Goal: Task Accomplishment & Management: Complete application form

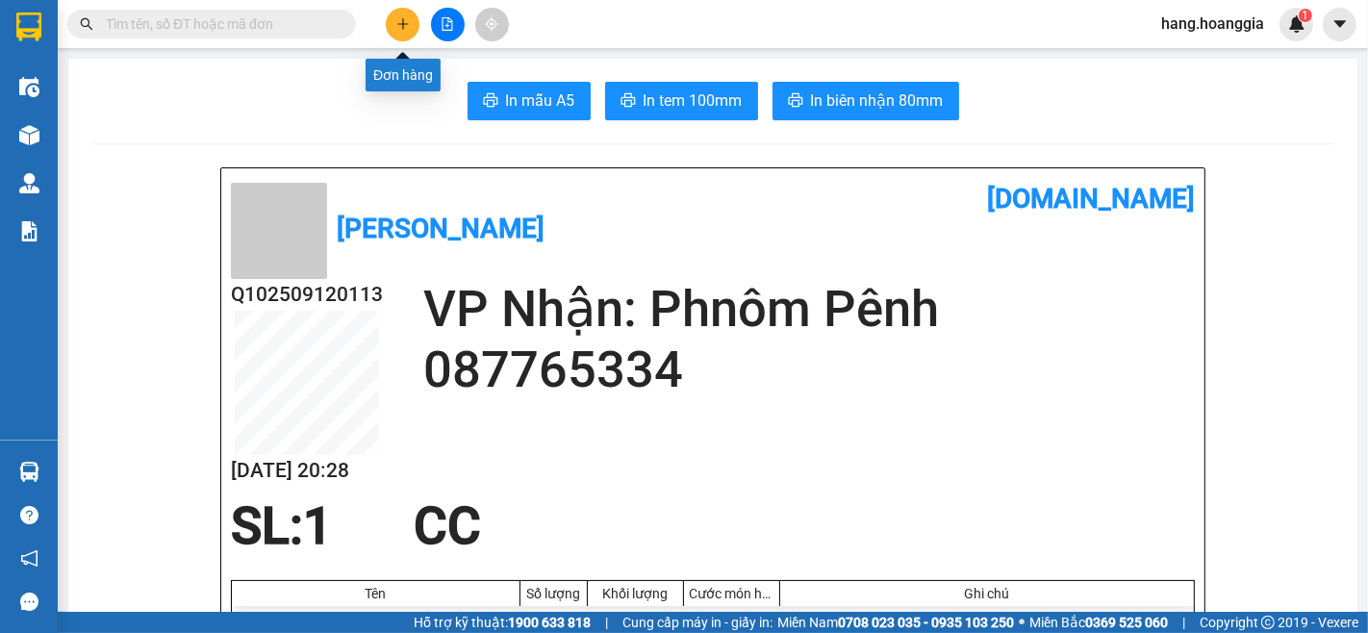
click at [397, 19] on icon "plus" at bounding box center [402, 23] width 13 height 13
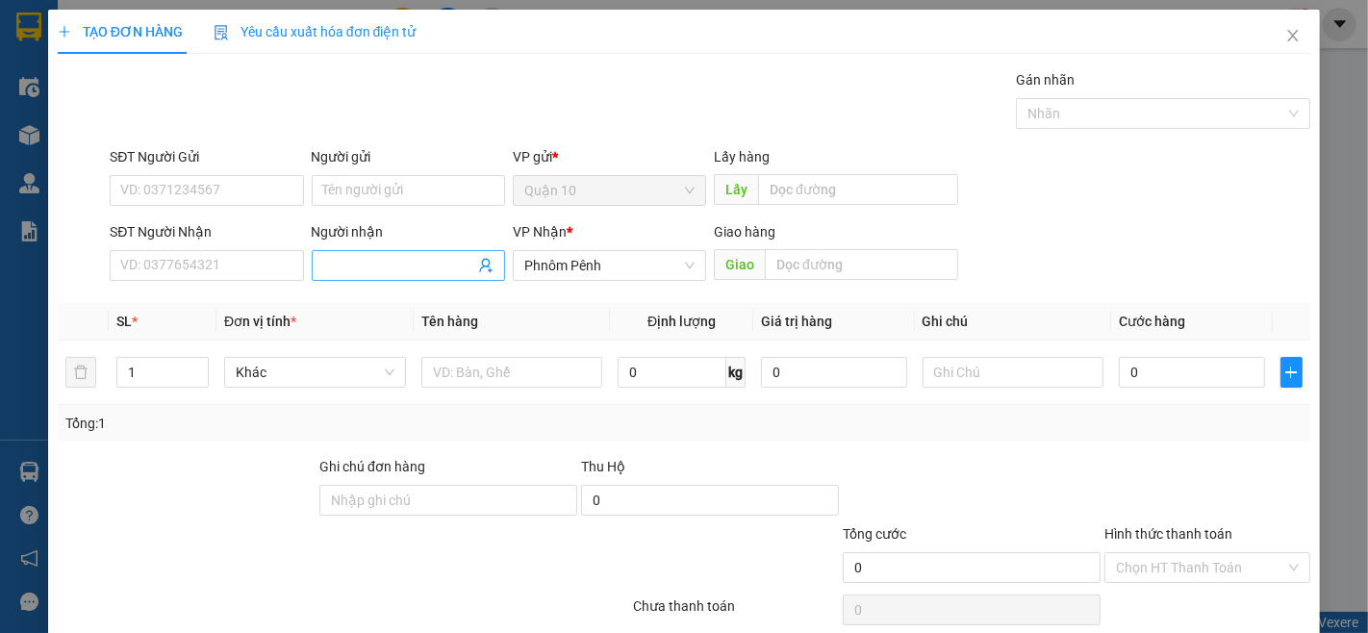
click at [349, 262] on input "Người nhận" at bounding box center [398, 265] width 151 height 21
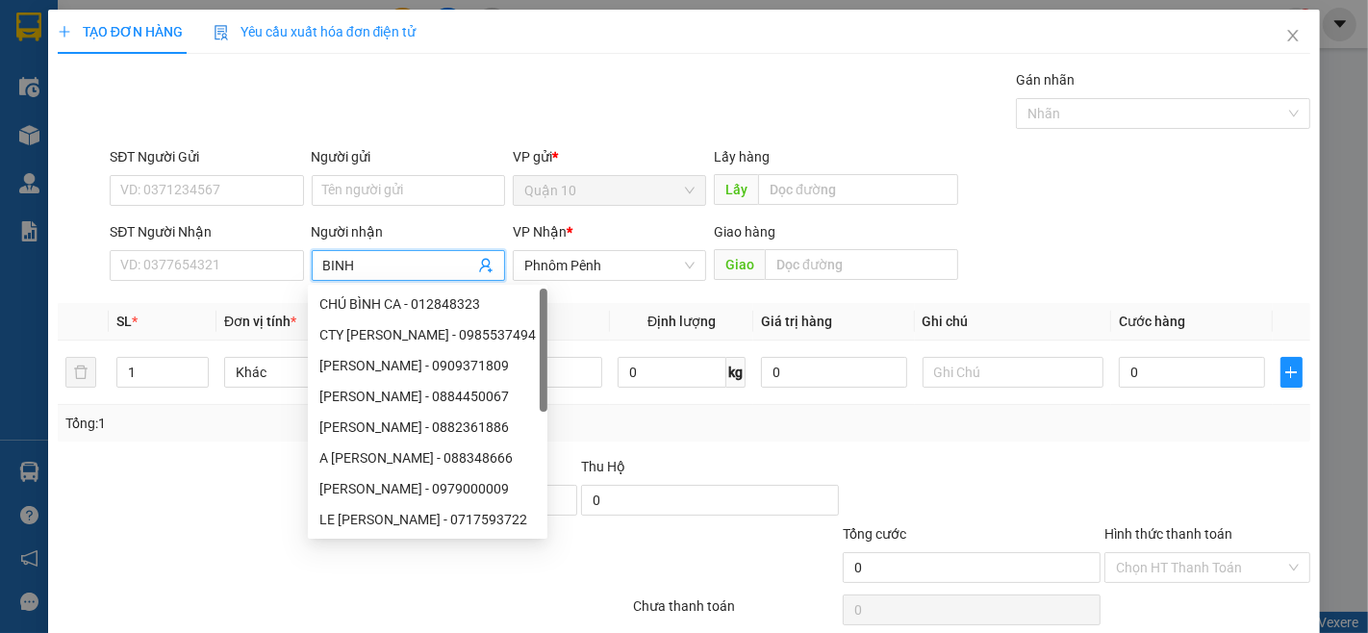
type input "[PERSON_NAME] N"
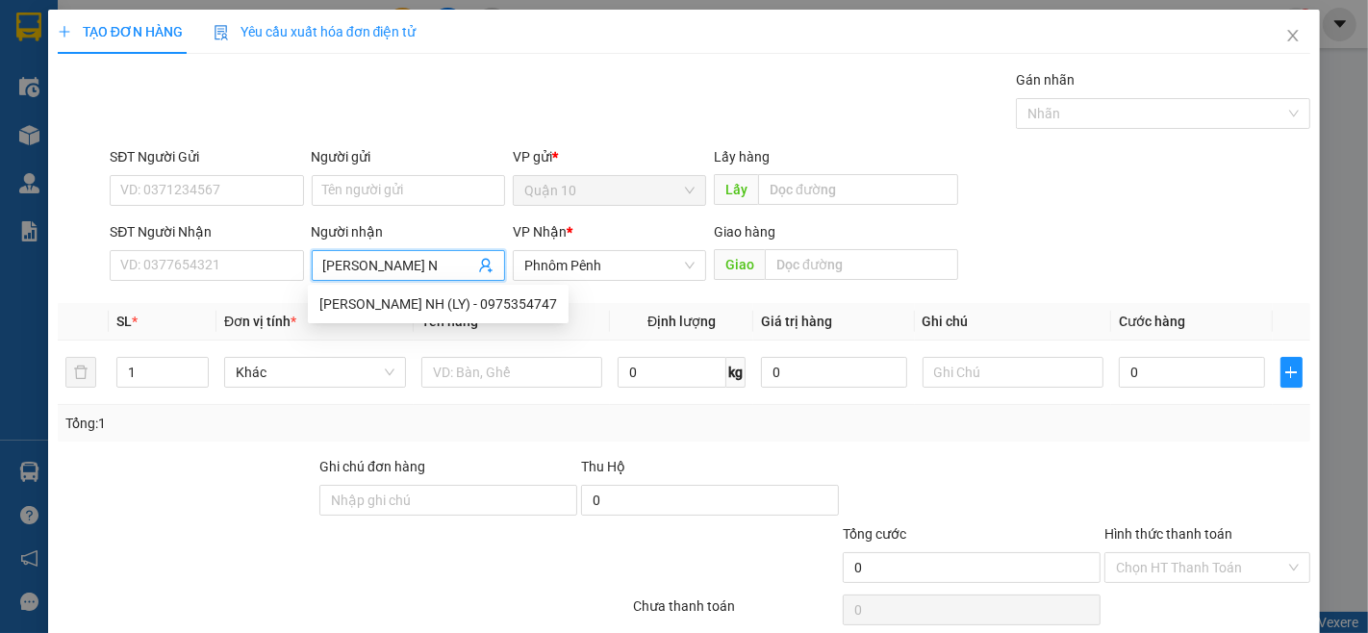
click at [333, 303] on div "[PERSON_NAME] NH (LY) - 0975354747" at bounding box center [438, 303] width 238 height 21
type input "0975354747"
type input "[PERSON_NAME] NH (LY)"
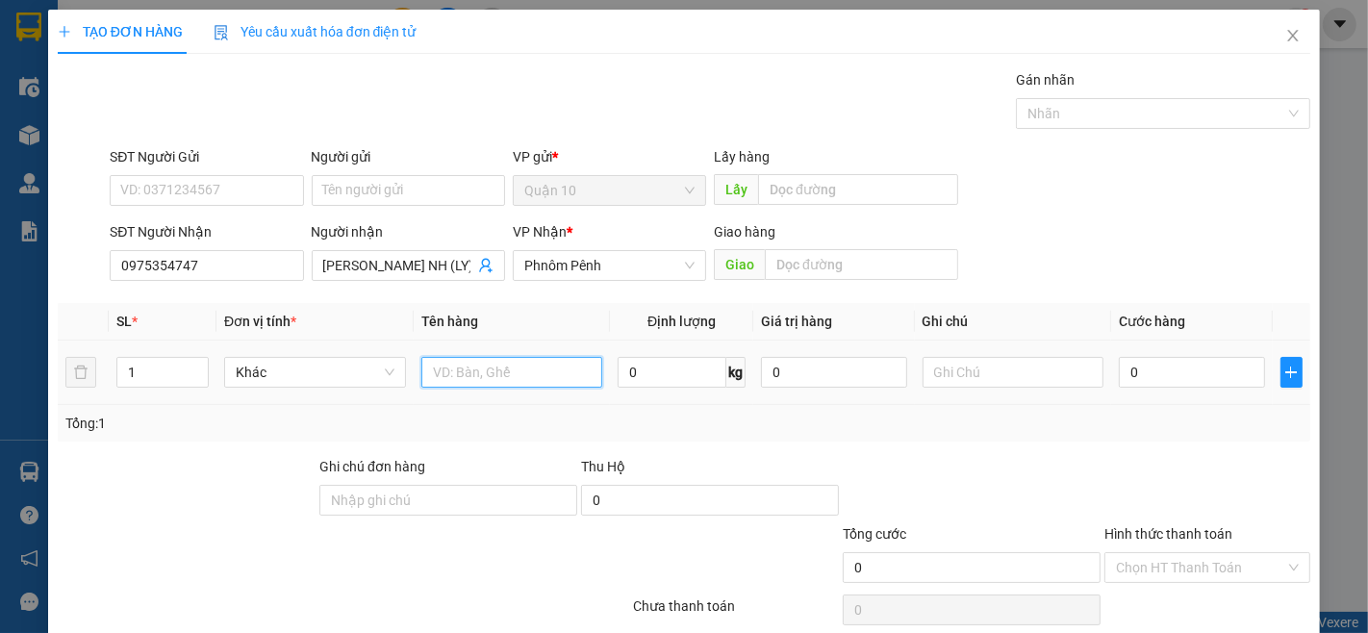
click at [477, 376] on input "text" at bounding box center [512, 372] width 182 height 31
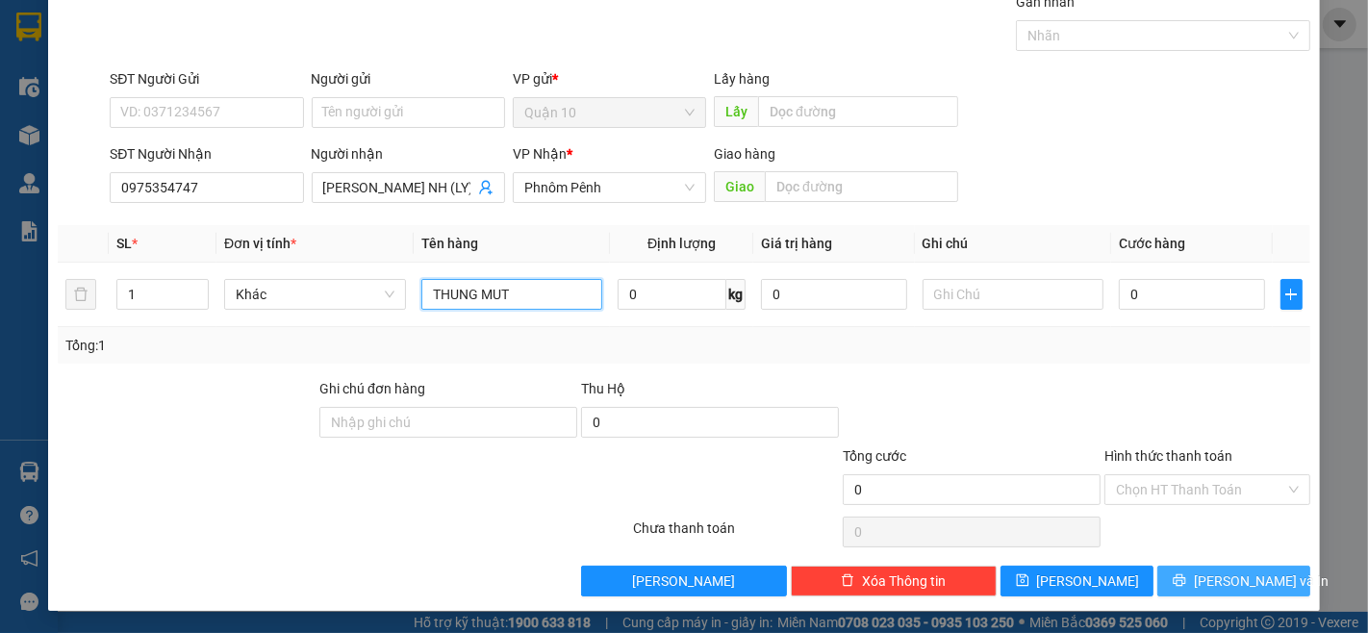
type input "THUNG MUT"
click at [1235, 584] on span "[PERSON_NAME] và In" at bounding box center [1261, 580] width 135 height 21
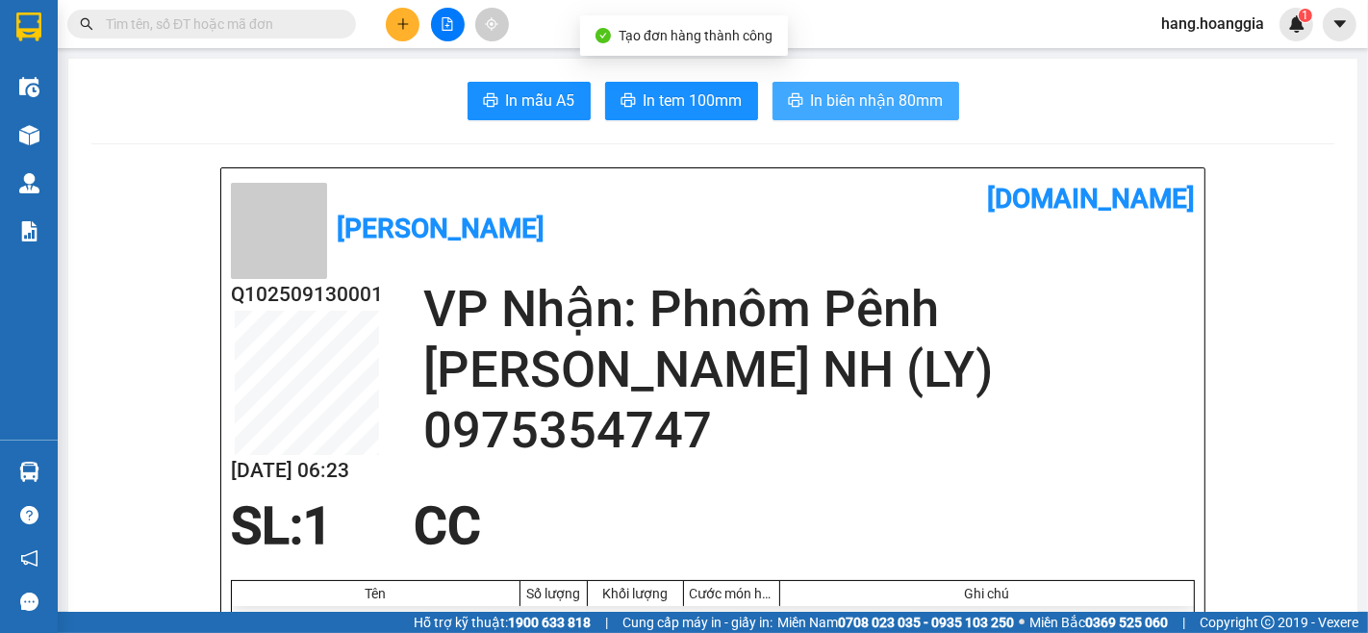
click at [872, 96] on span "In biên nhận 80mm" at bounding box center [877, 100] width 133 height 24
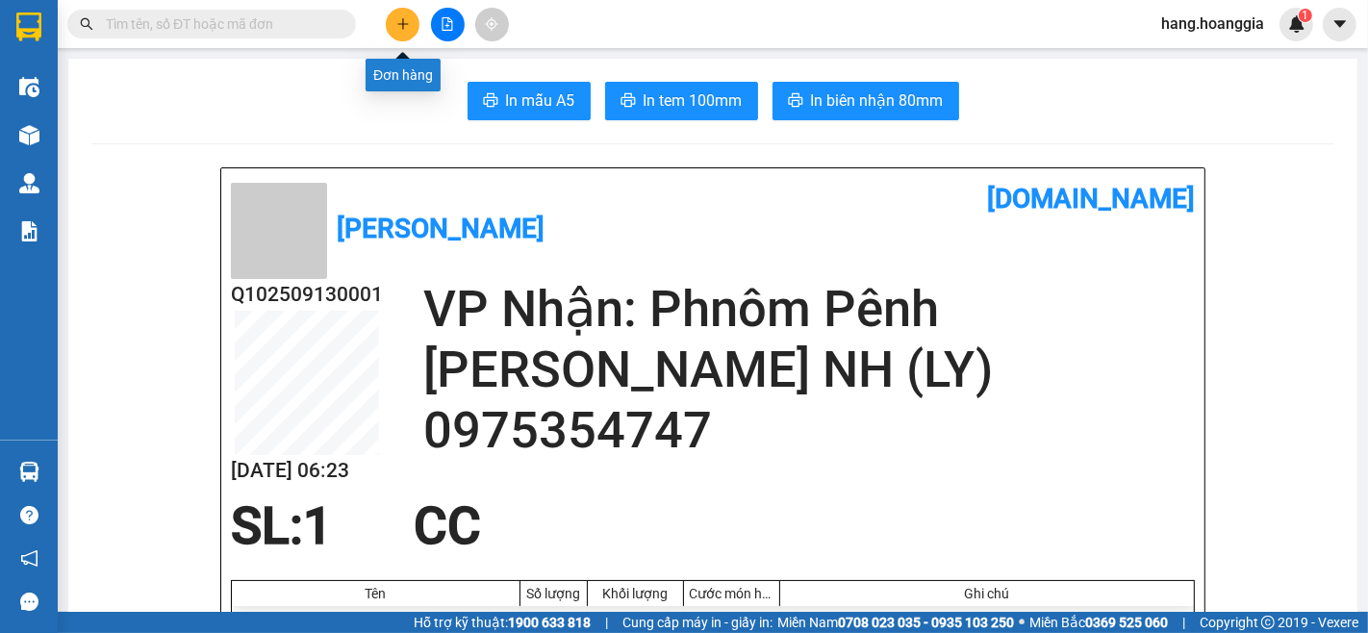
click at [401, 17] on icon "plus" at bounding box center [402, 23] width 13 height 13
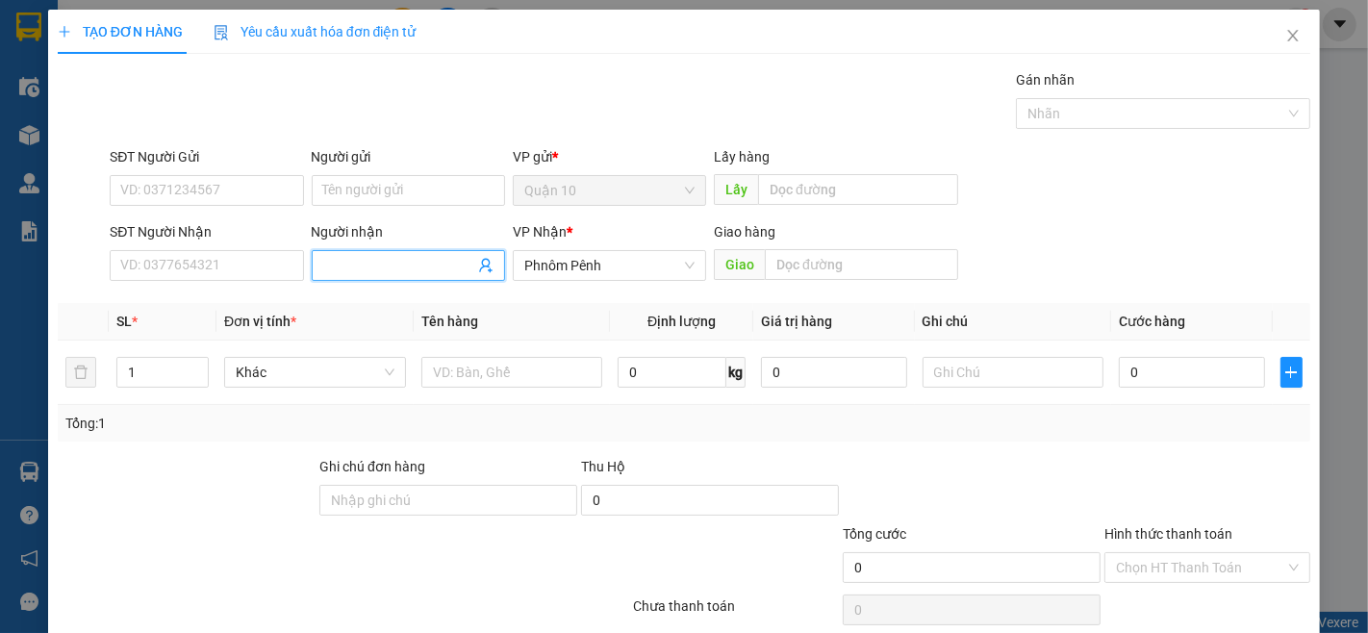
click at [385, 272] on input "Người nhận" at bounding box center [398, 265] width 151 height 21
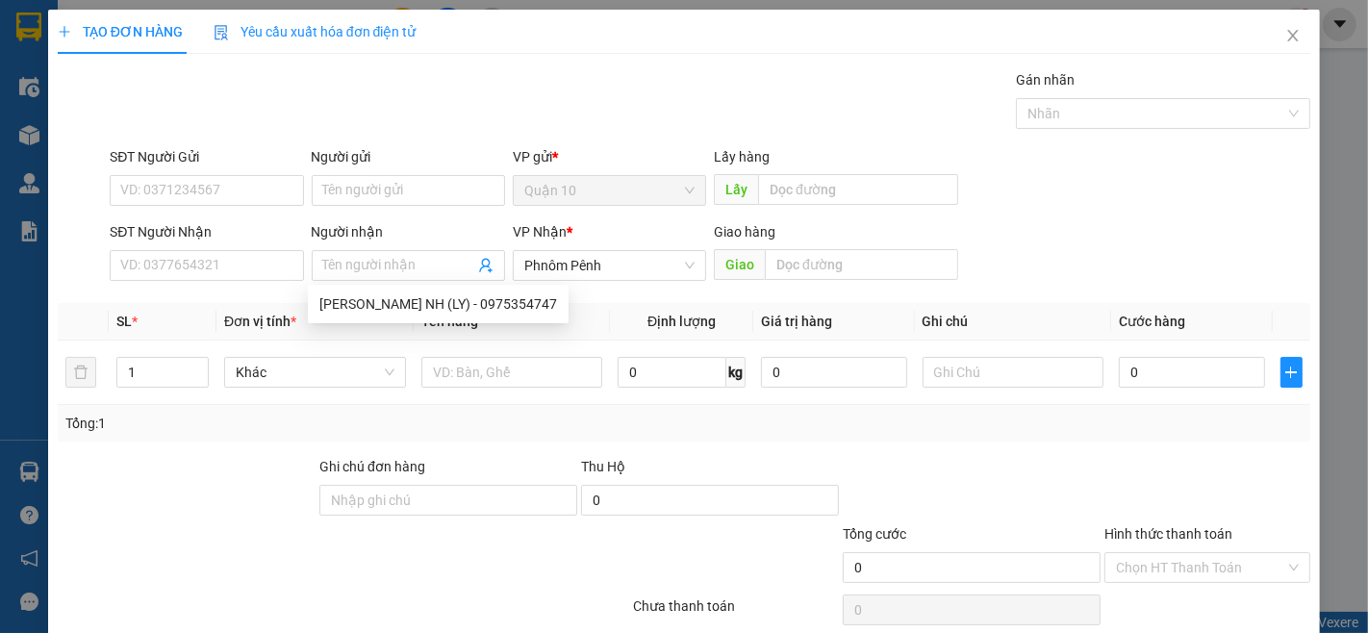
drag, startPoint x: 1312, startPoint y: 342, endPoint x: 247, endPoint y: 486, distance: 1074.4
click at [247, 486] on div at bounding box center [187, 489] width 262 height 67
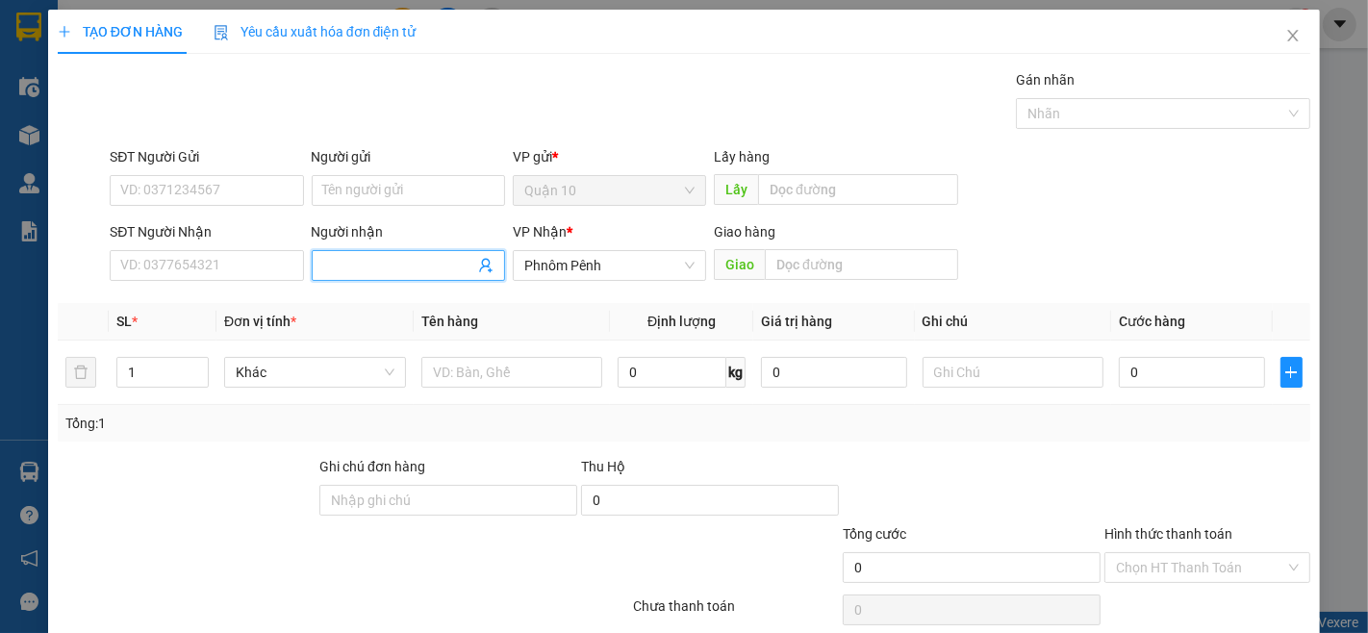
click at [341, 264] on input "Người nhận" at bounding box center [398, 265] width 151 height 21
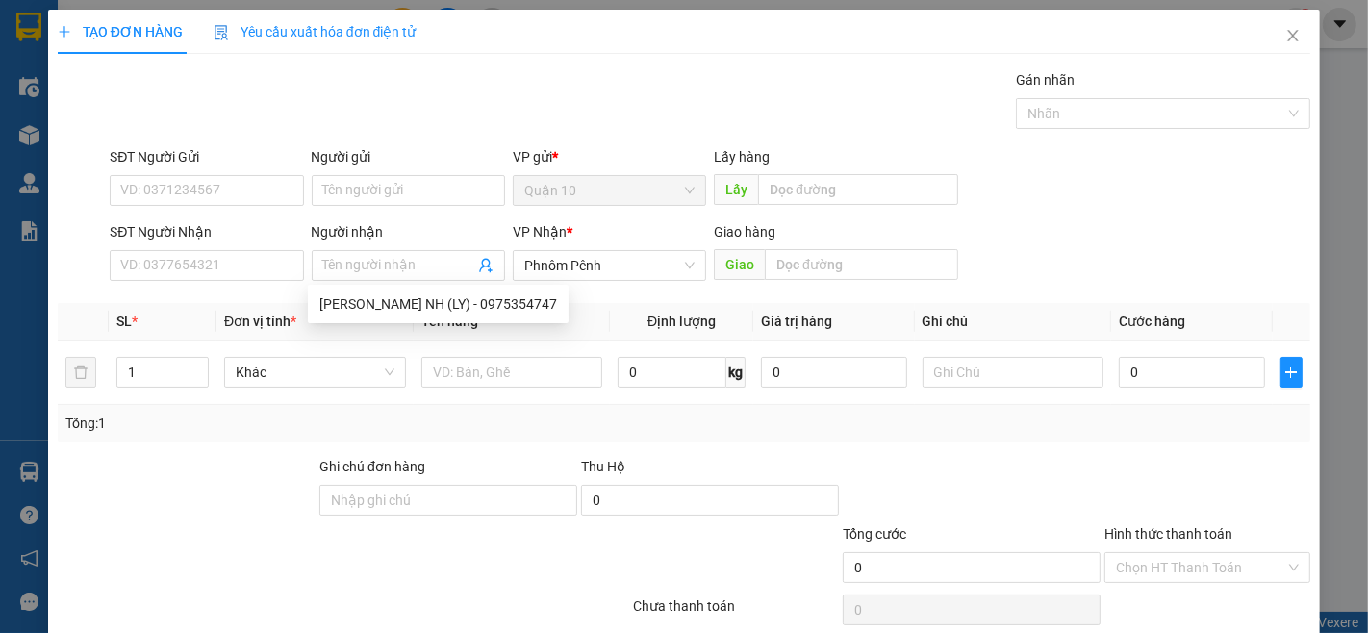
drag, startPoint x: 320, startPoint y: 378, endPoint x: 502, endPoint y: 436, distance: 190.7
click at [502, 436] on div "Tổng: 1" at bounding box center [684, 423] width 1252 height 37
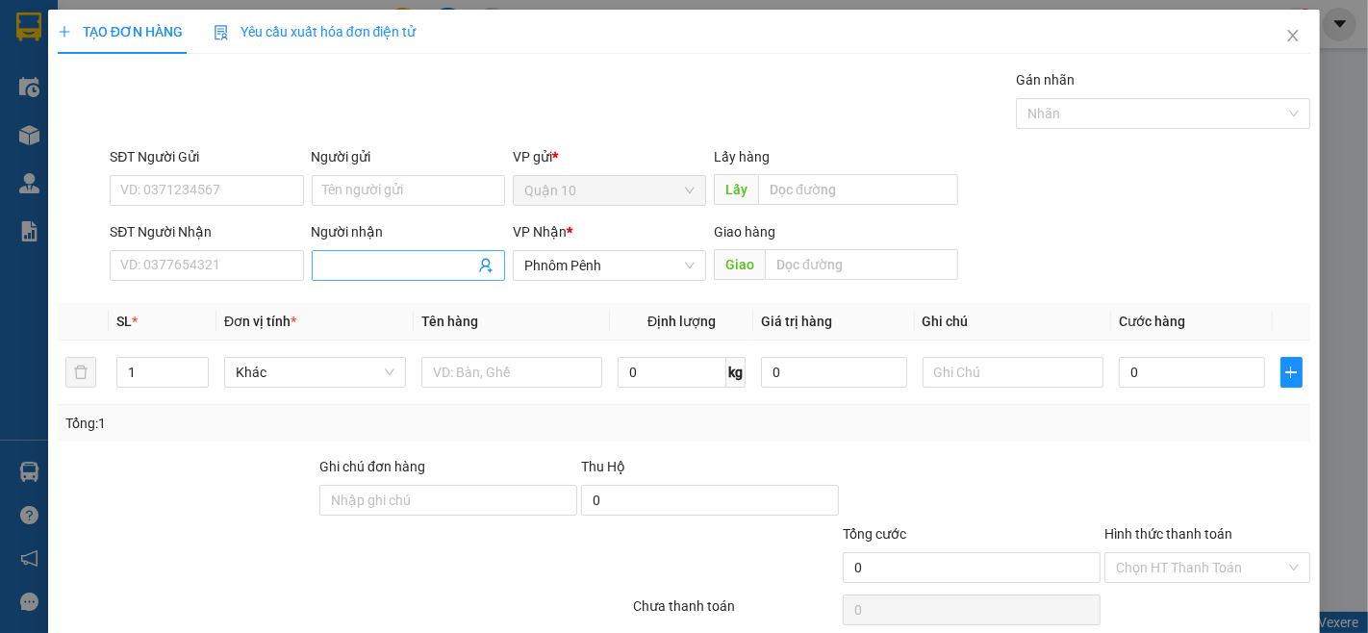
click at [364, 261] on input "Người nhận" at bounding box center [398, 265] width 151 height 21
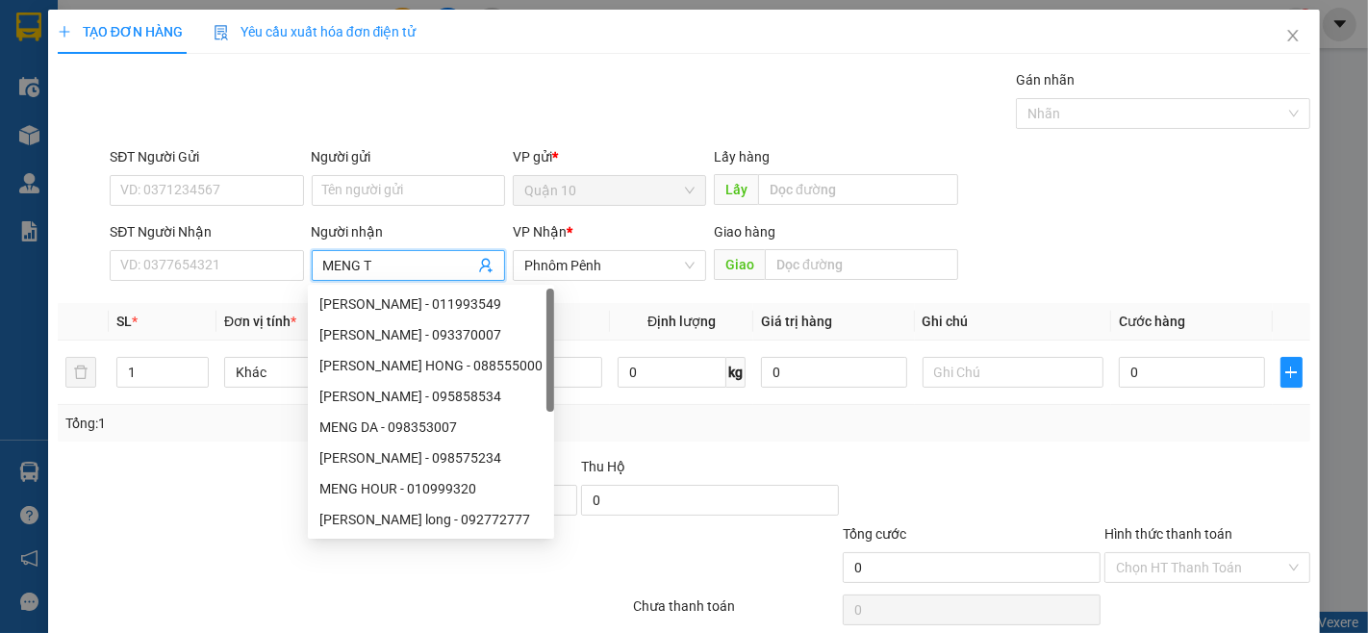
type input "[PERSON_NAME]"
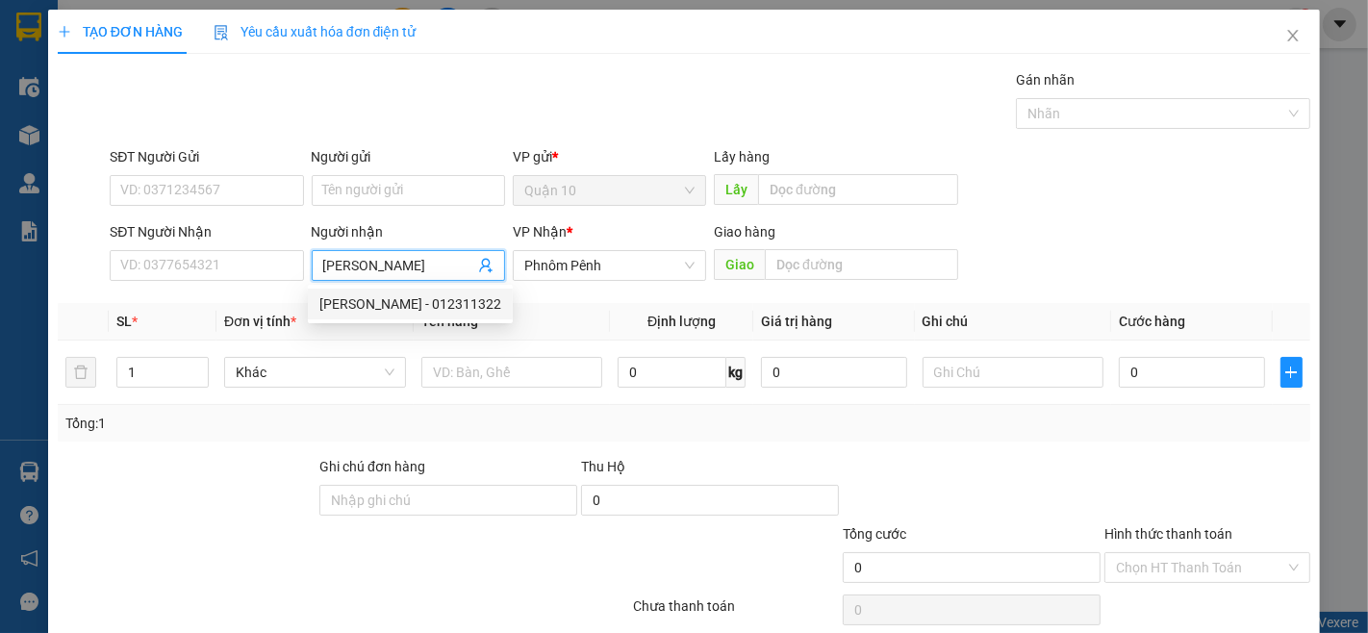
click at [340, 305] on div "[PERSON_NAME] - 012311322" at bounding box center [410, 303] width 182 height 21
type input "012311322"
type input "[PERSON_NAME]"
drag, startPoint x: 149, startPoint y: 381, endPoint x: 445, endPoint y: 527, distance: 330.4
click at [151, 381] on input "1" at bounding box center [162, 372] width 90 height 29
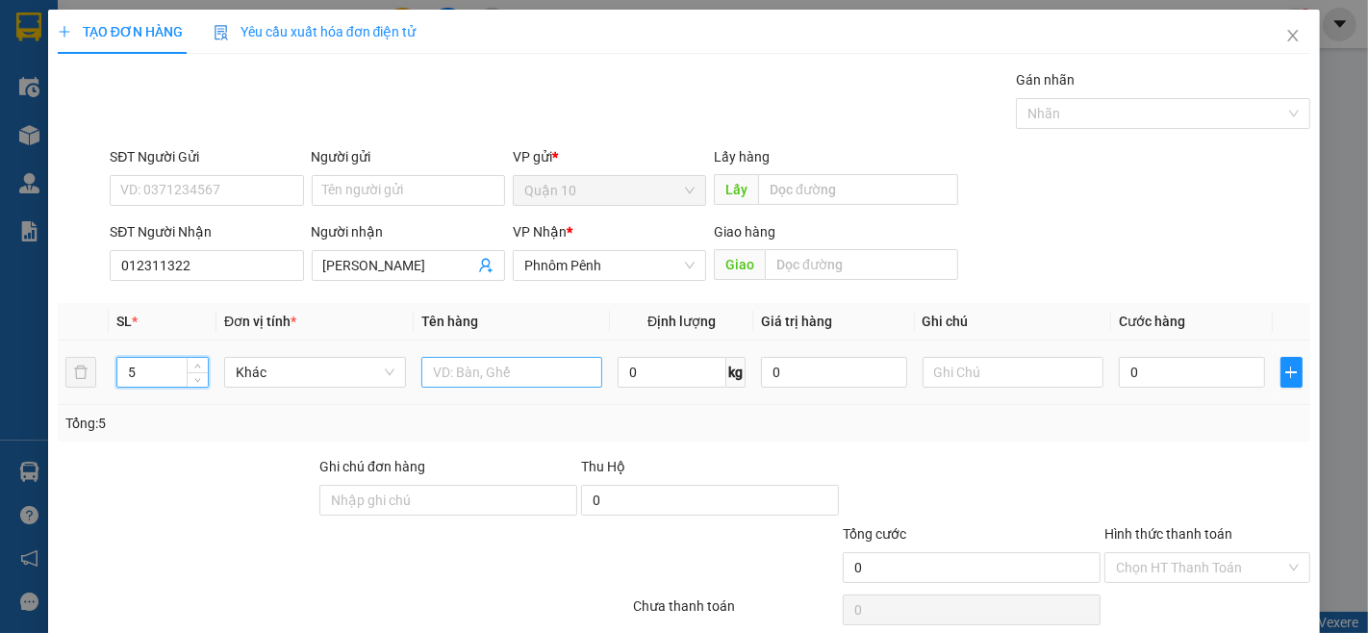
type input "5"
drag, startPoint x: 453, startPoint y: 380, endPoint x: 1013, endPoint y: 630, distance: 613.1
click at [469, 385] on input "text" at bounding box center [512, 372] width 182 height 31
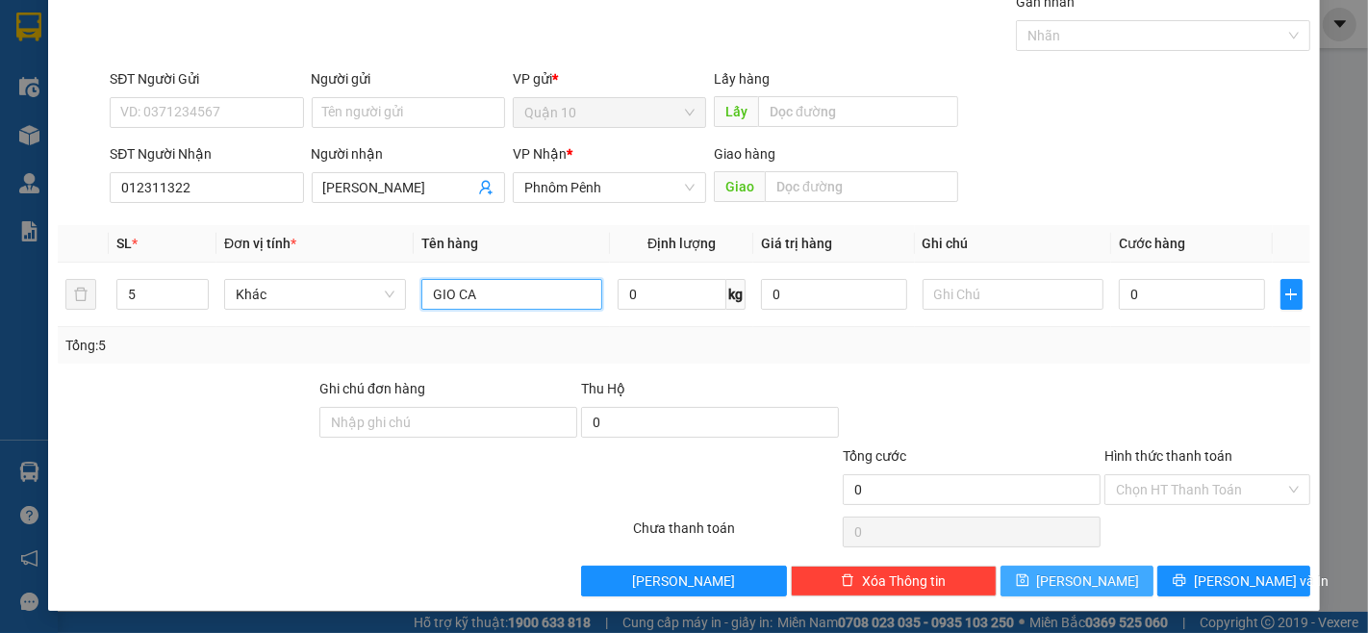
type input "GIO CA"
click at [1110, 591] on button "[PERSON_NAME]" at bounding box center [1076, 581] width 153 height 31
type input "1"
